Goal: Task Accomplishment & Management: Complete application form

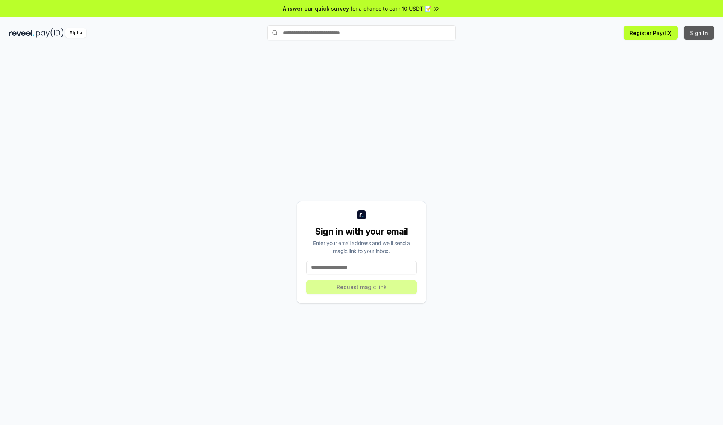
click at [699, 33] on button "Sign In" at bounding box center [698, 33] width 30 height 14
type input "**********"
click at [361, 287] on button "Request magic link" at bounding box center [361, 287] width 111 height 14
